Goal: Task Accomplishment & Management: Complete application form

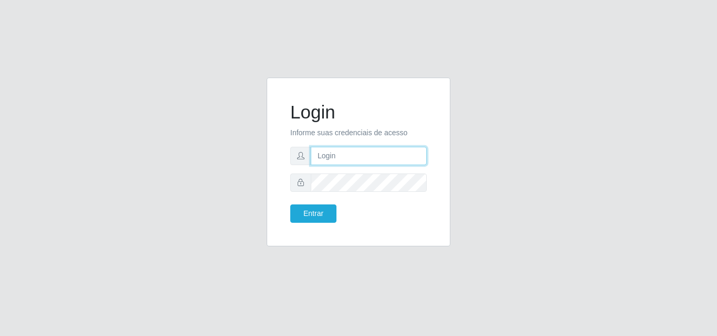
type input "analucia@cestao"
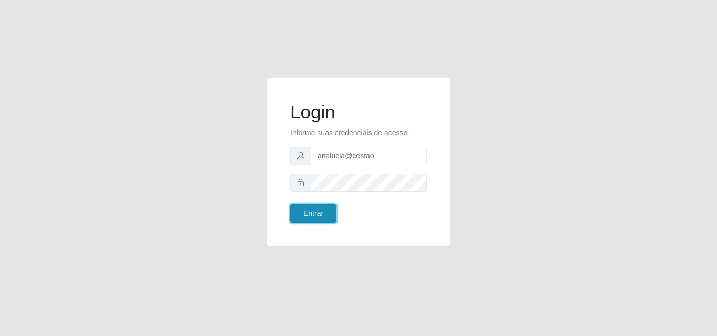
click at [315, 220] on button "Entrar" at bounding box center [313, 214] width 46 height 18
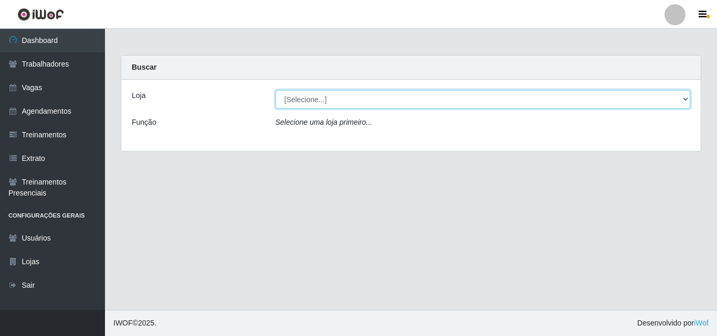
click at [311, 104] on select "[Selecione...] O Cestão - Geisel" at bounding box center [482, 99] width 415 height 18
select select "224"
click at [275, 90] on select "[Selecione...] O Cestão - Geisel" at bounding box center [482, 99] width 415 height 18
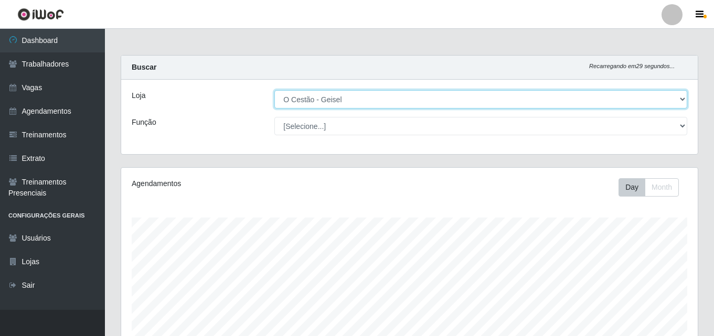
scroll to position [218, 577]
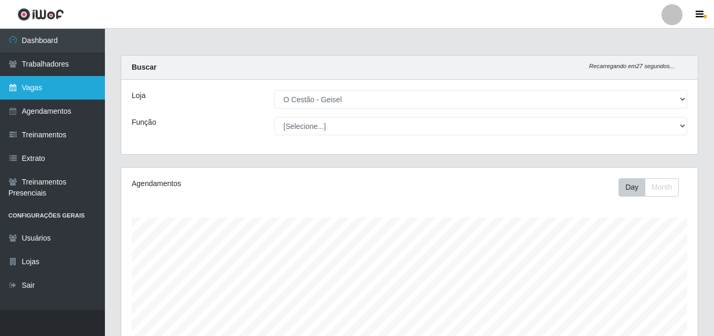
click at [47, 82] on link "Vagas" at bounding box center [52, 88] width 105 height 24
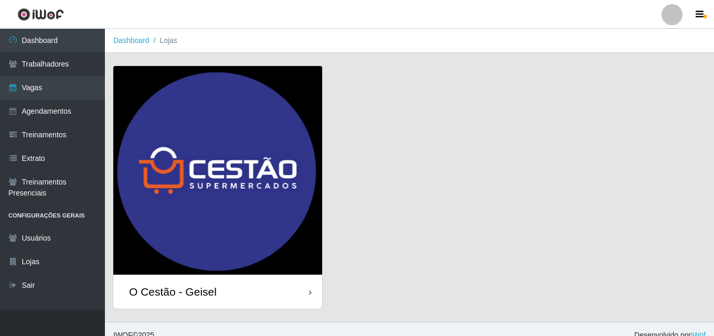
click at [209, 299] on div "O Cestão - Geisel" at bounding box center [217, 292] width 209 height 34
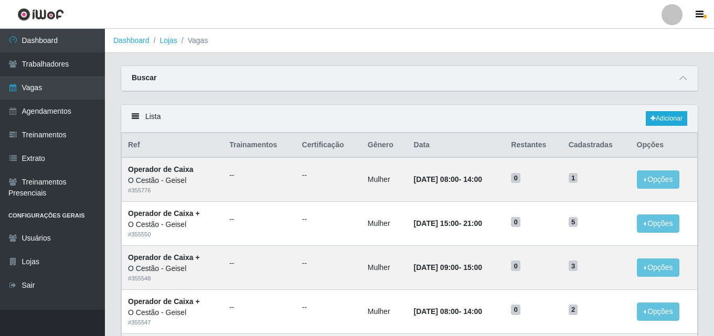
click at [681, 110] on div "Lista Adicionar" at bounding box center [409, 119] width 577 height 28
click at [671, 114] on link "Adicionar" at bounding box center [666, 118] width 41 height 15
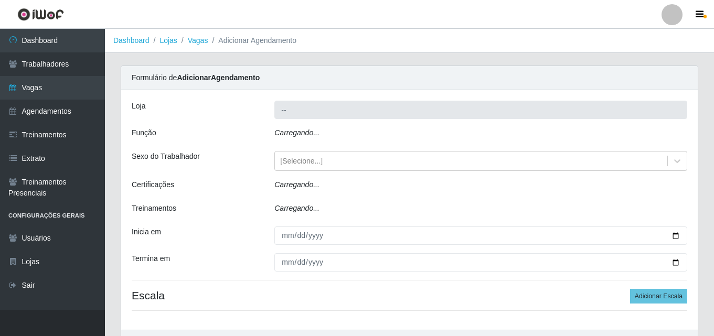
type input "O Cestão - Geisel"
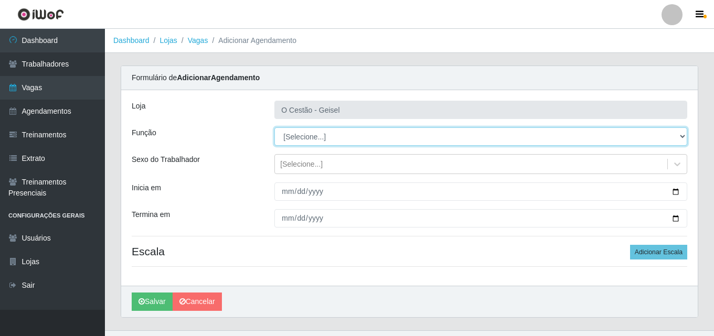
click at [335, 138] on select "[Selecione...] ASG ASG + ASG ++ Auxiliar de Estoque Auxiliar de Estoque + Auxil…" at bounding box center [480, 136] width 413 height 18
select select "22"
click at [274, 127] on select "[Selecione...] ASG ASG + ASG ++ Auxiliar de Estoque Auxiliar de Estoque + Auxil…" at bounding box center [480, 136] width 413 height 18
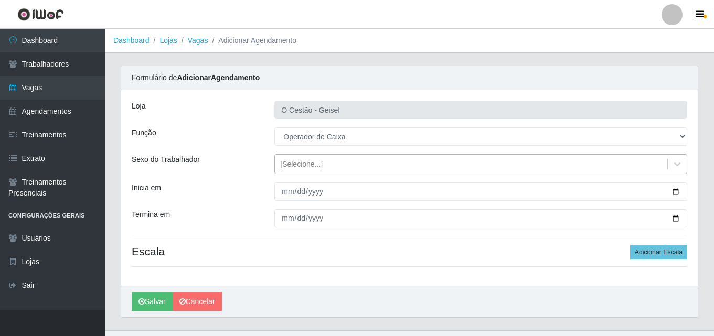
click at [322, 162] on div "[Selecione...]" at bounding box center [471, 164] width 392 height 17
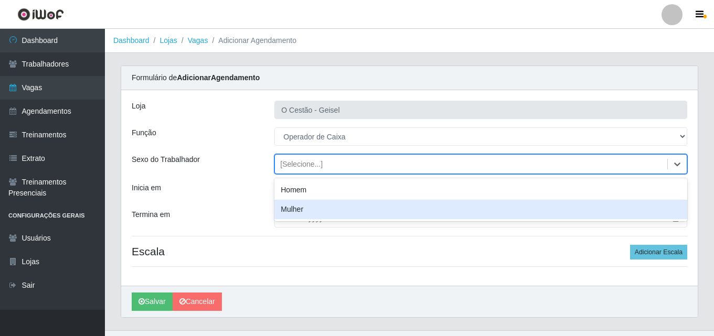
click at [311, 208] on div "Mulher" at bounding box center [480, 209] width 413 height 19
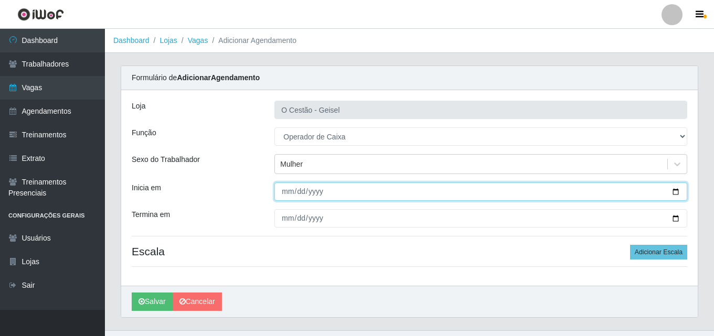
click at [287, 197] on input "Inicia em" at bounding box center [480, 192] width 413 height 18
type input "[DATE]"
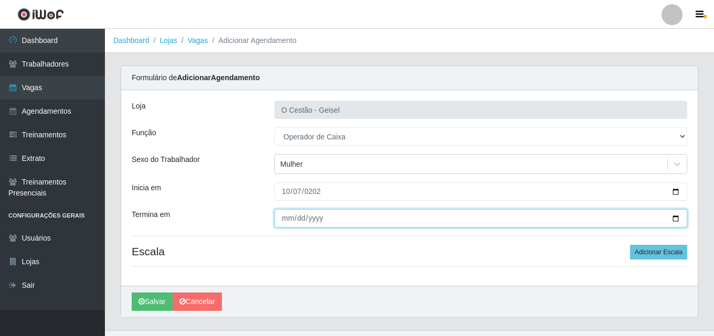
click at [287, 215] on input "Termina em" at bounding box center [480, 218] width 413 height 18
type input "[DATE]"
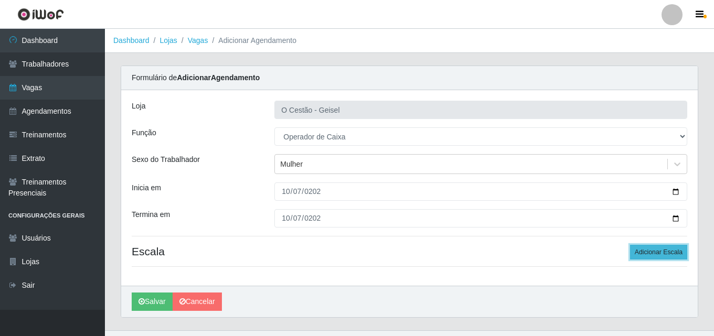
click at [648, 256] on button "Adicionar Escala" at bounding box center [658, 252] width 57 height 15
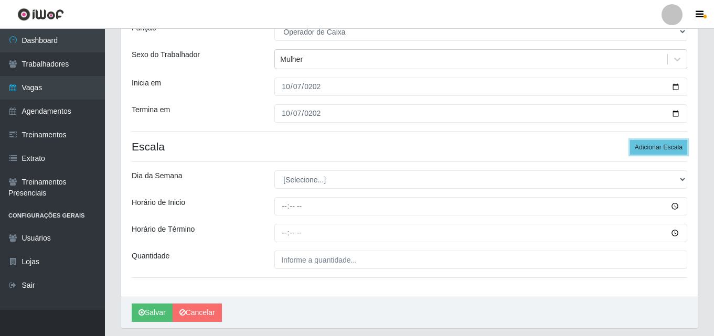
scroll to position [136, 0]
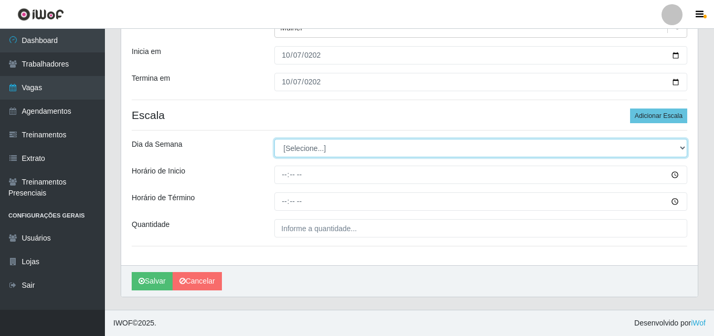
click at [286, 148] on select "[Selecione...] Segunda Terça Quarta Quinta Sexta Sábado Domingo" at bounding box center [480, 148] width 413 height 18
select select "2"
click at [274, 139] on select "[Selecione...] Segunda Terça Quarta Quinta Sexta Sábado Domingo" at bounding box center [480, 148] width 413 height 18
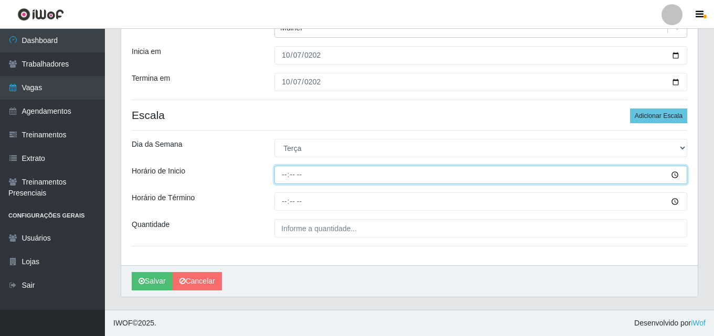
click at [285, 175] on input "Horário de Inicio" at bounding box center [480, 175] width 413 height 18
type input "16:00"
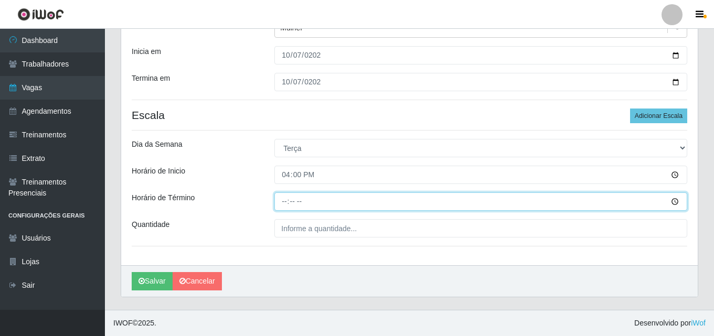
click at [283, 202] on input "Horário de Término" at bounding box center [480, 202] width 413 height 18
type input "22:00"
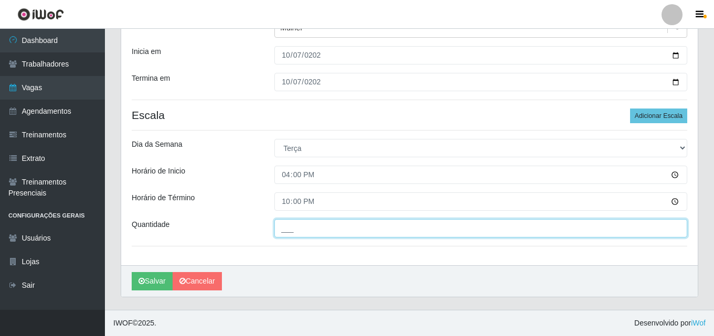
click at [297, 230] on input "___" at bounding box center [480, 228] width 413 height 18
type input "1__"
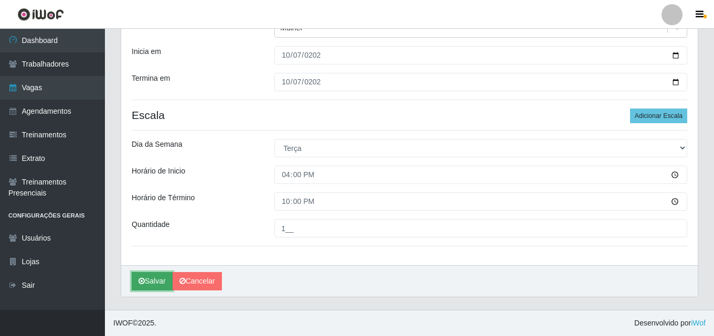
click at [169, 282] on button "Salvar" at bounding box center [152, 281] width 41 height 18
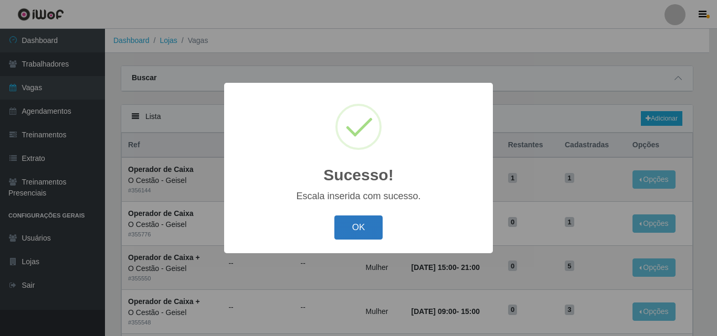
click at [369, 226] on button "OK" at bounding box center [358, 228] width 49 height 25
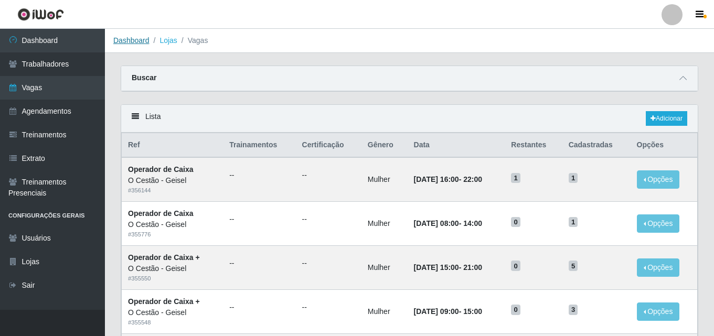
click at [123, 44] on link "Dashboard" at bounding box center [131, 40] width 36 height 8
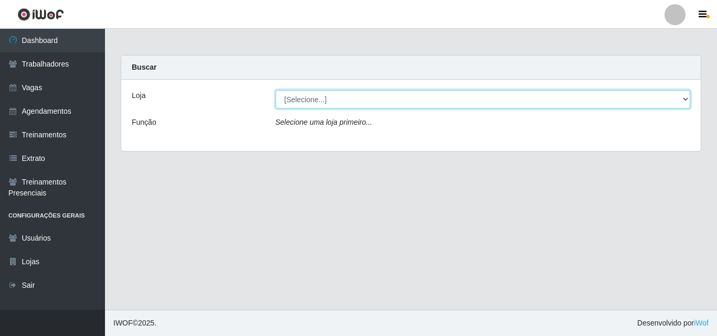
click at [295, 97] on select "[Selecione...] O Cestão - Geisel" at bounding box center [482, 99] width 415 height 18
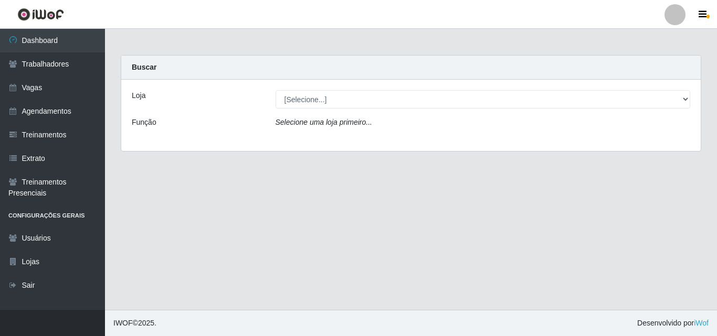
click at [313, 139] on div "Loja [Selecione...] O Cestão - [PERSON_NAME] Função Selecione [PERSON_NAME] pri…" at bounding box center [410, 115] width 579 height 71
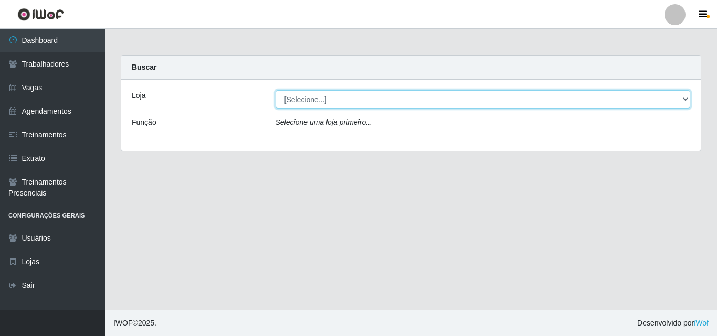
click at [307, 103] on select "[Selecione...] O Cestão - Geisel" at bounding box center [482, 99] width 415 height 18
select select "224"
click at [275, 90] on select "[Selecione...] O Cestão - Geisel" at bounding box center [482, 99] width 415 height 18
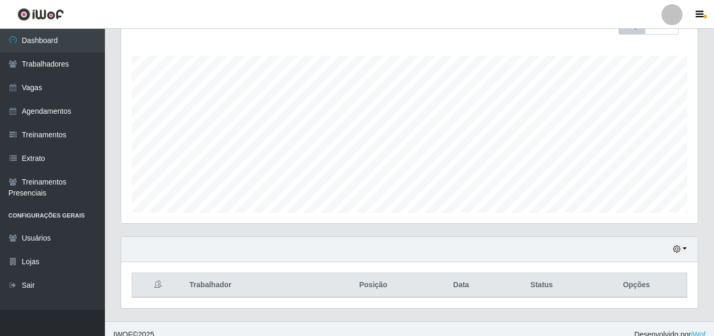
scroll to position [174, 0]
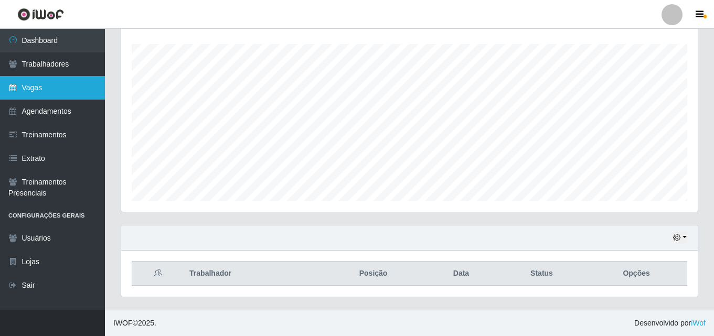
click at [19, 94] on link "Vagas" at bounding box center [52, 88] width 105 height 24
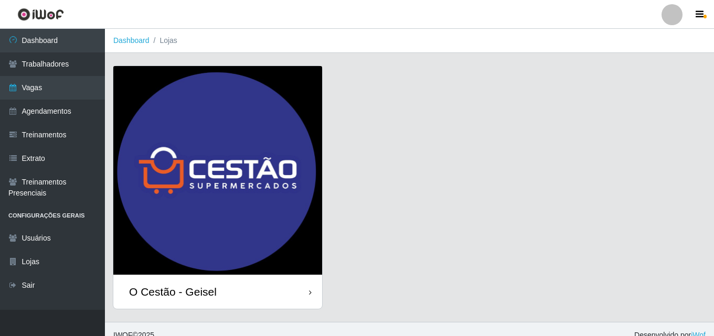
click at [217, 220] on img at bounding box center [217, 170] width 209 height 209
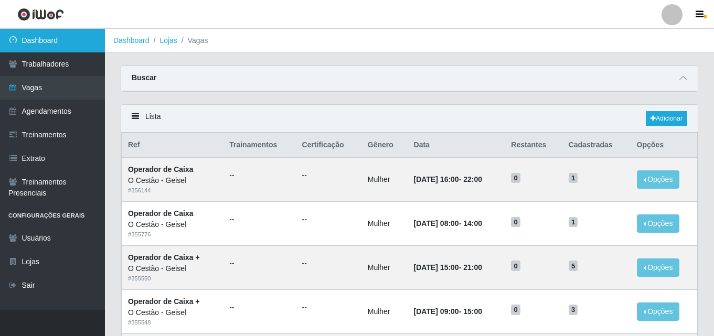
click at [45, 40] on link "Dashboard" at bounding box center [52, 41] width 105 height 24
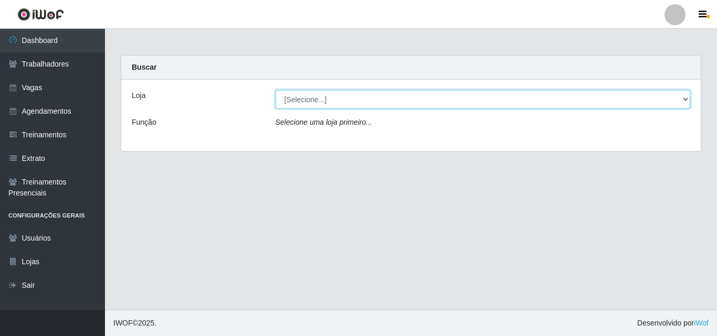
click at [319, 97] on select "[Selecione...] O Cestão - Geisel" at bounding box center [482, 99] width 415 height 18
select select "224"
click at [275, 90] on select "[Selecione...] O Cestão - Geisel" at bounding box center [482, 99] width 415 height 18
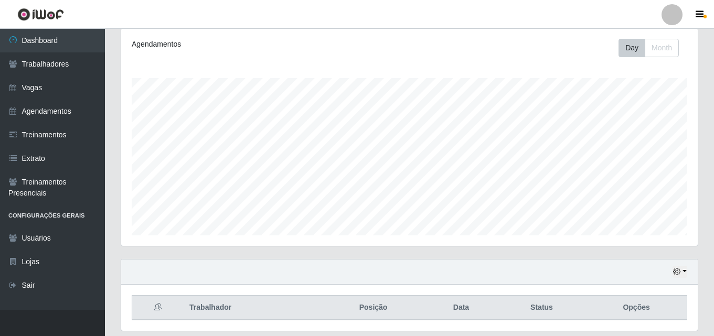
scroll to position [174, 0]
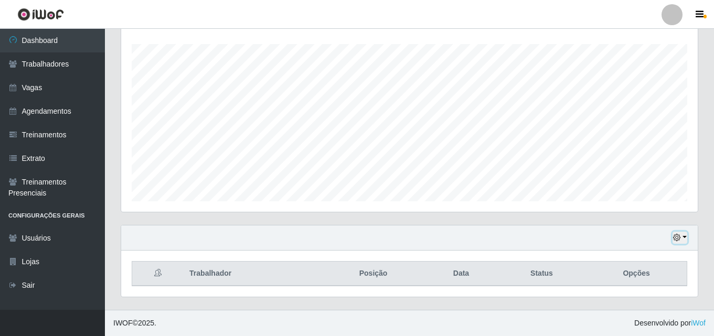
click at [679, 239] on icon "button" at bounding box center [676, 237] width 7 height 7
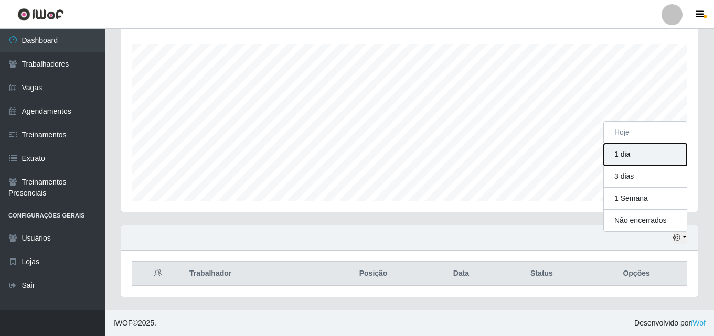
click at [625, 150] on button "1 dia" at bounding box center [645, 155] width 83 height 22
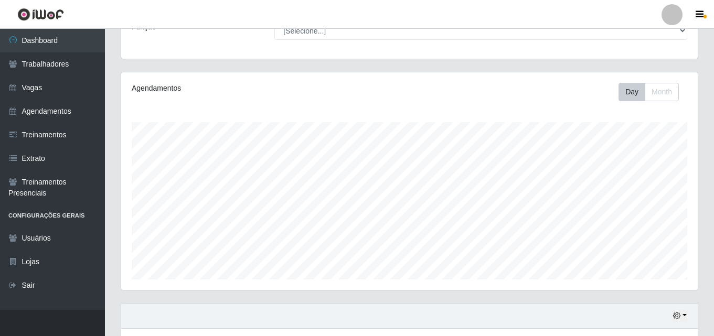
scroll to position [0, 0]
